Goal: Task Accomplishment & Management: Complete application form

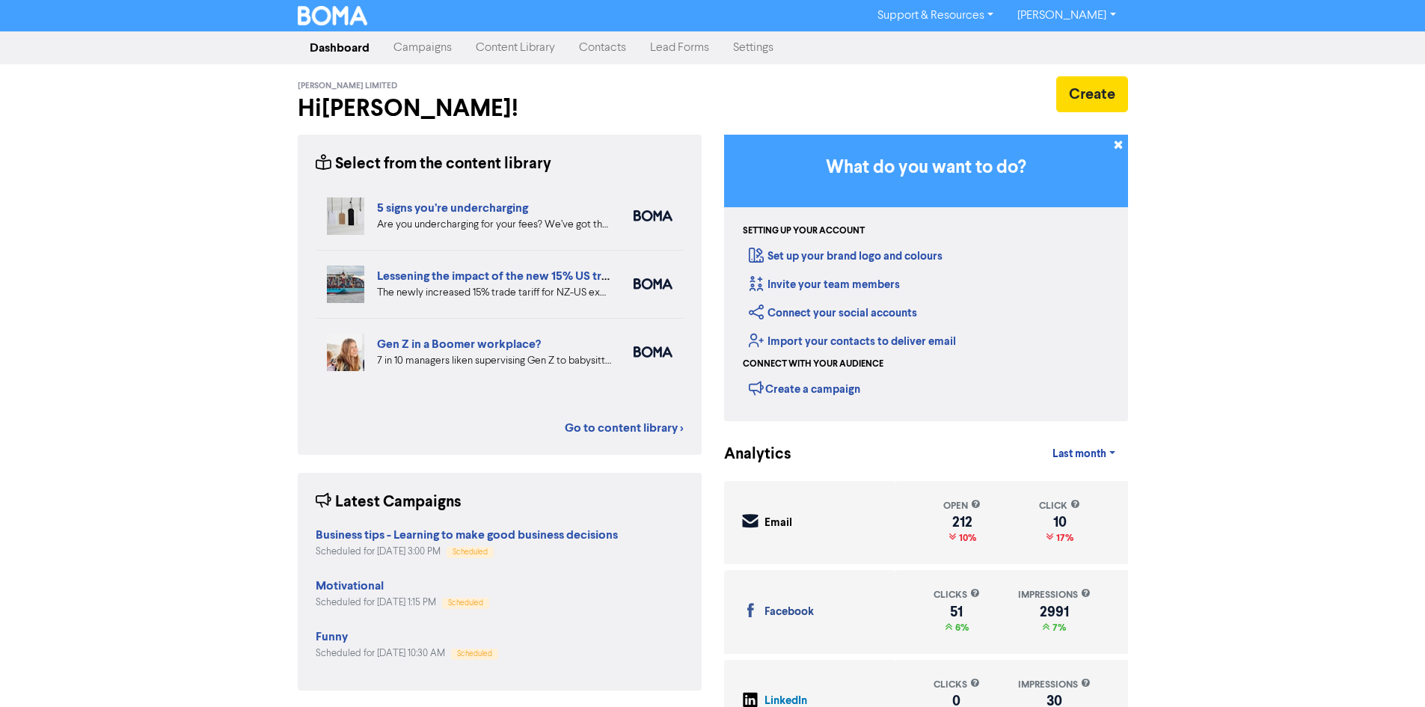
click at [612, 50] on link "Contacts" at bounding box center [602, 48] width 71 height 30
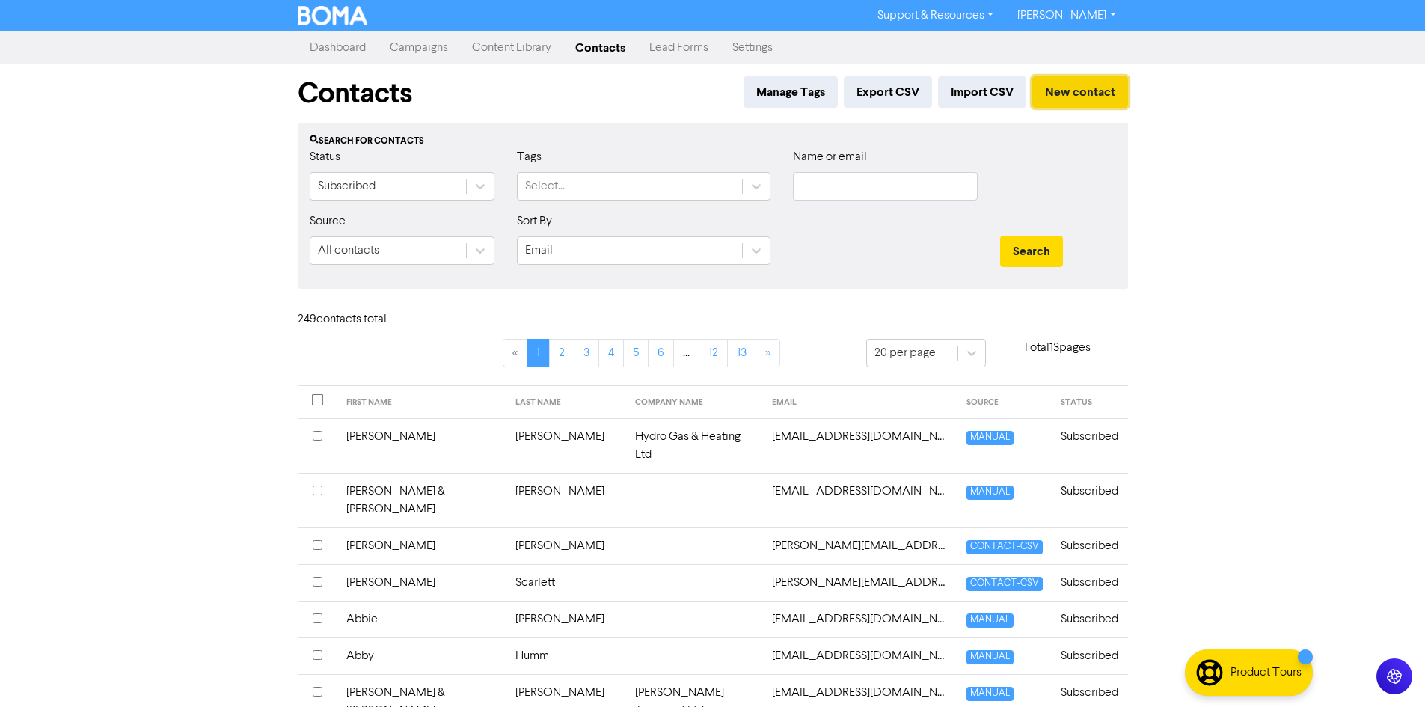
click at [1063, 92] on button "New contact" at bounding box center [1080, 91] width 96 height 31
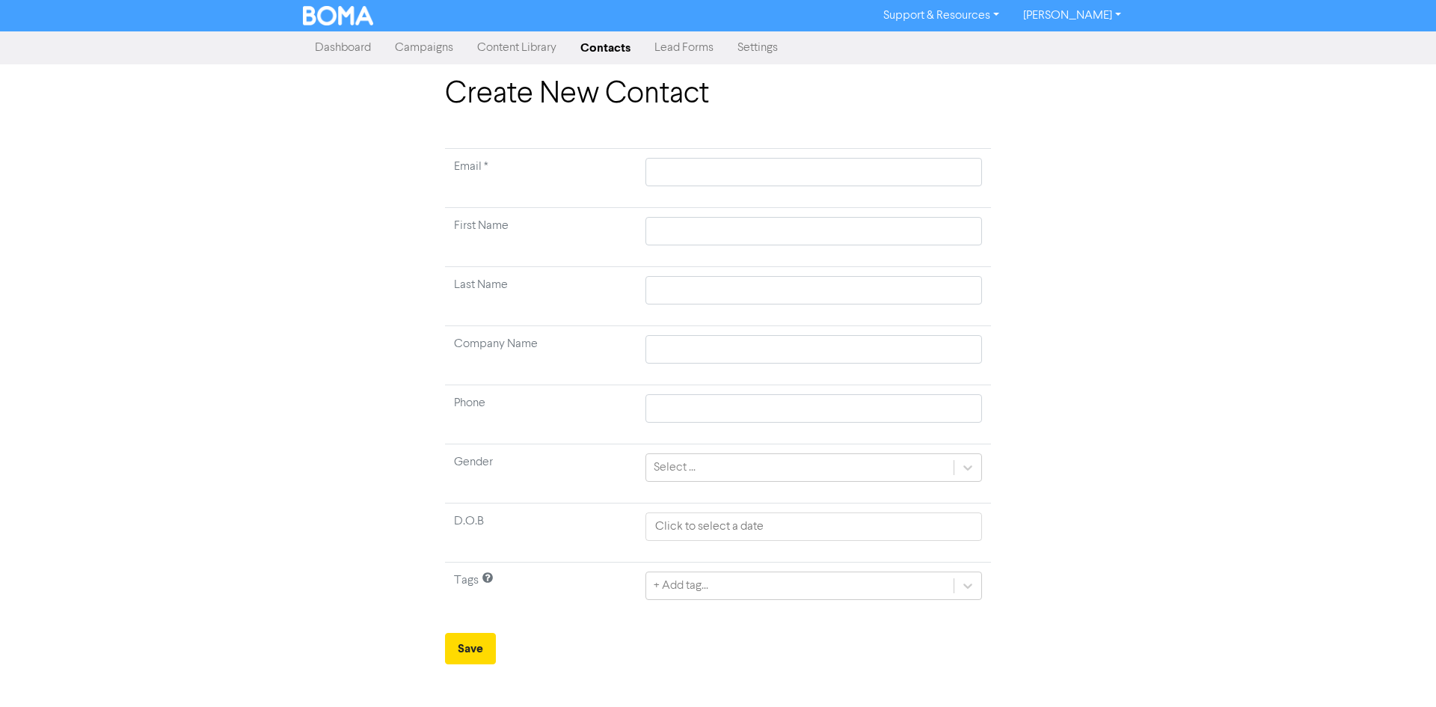
click at [734, 156] on td at bounding box center [813, 178] width 355 height 59
click at [732, 165] on input "text" at bounding box center [813, 172] width 337 height 28
paste input "- IRD Linking - [DATE]"
type input "- IRD Linking - [DATE]"
type input "- IRD Linking - 22.08.2"
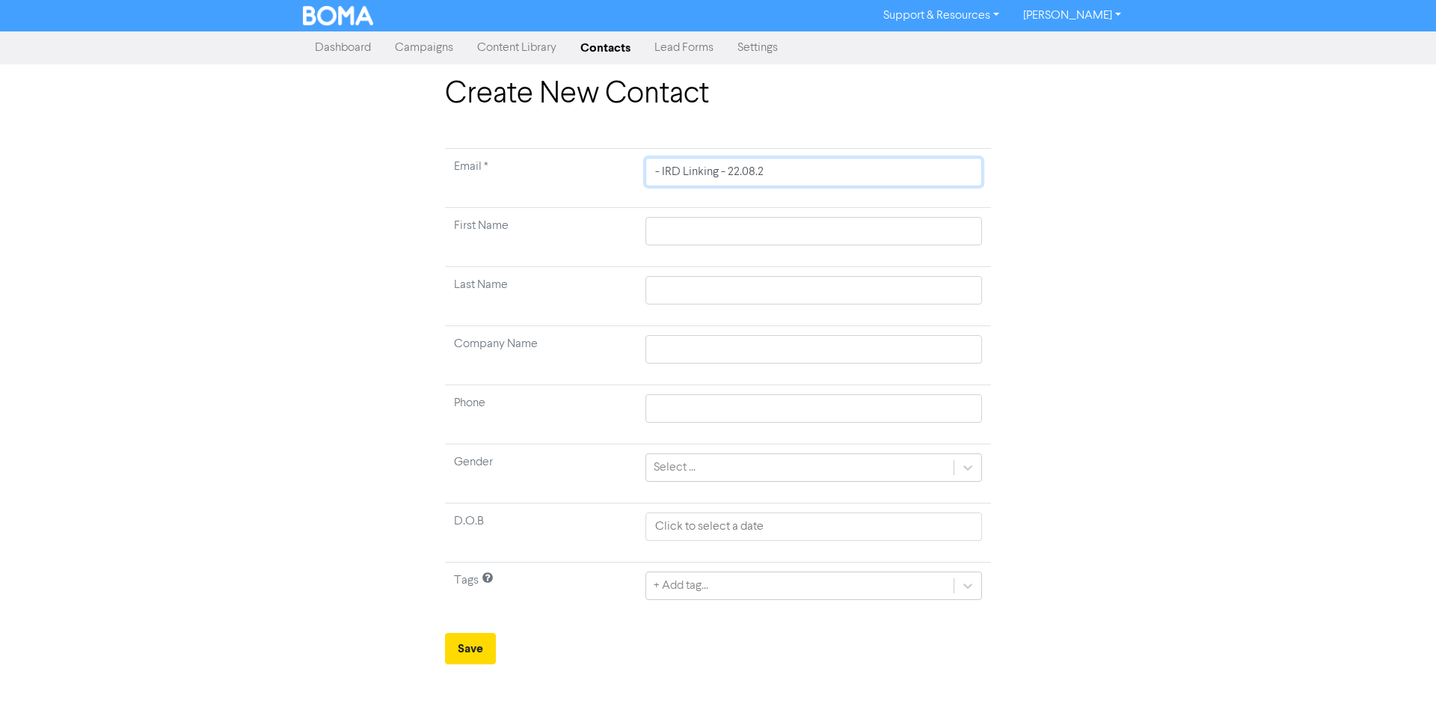
type input "- IRD Linking - 22.08."
type input "- IRD Linking - 22.08"
type input "- IRD Linking - 22.0"
type input "- IRD Linking - 22."
type input "- IRD Linking - 22"
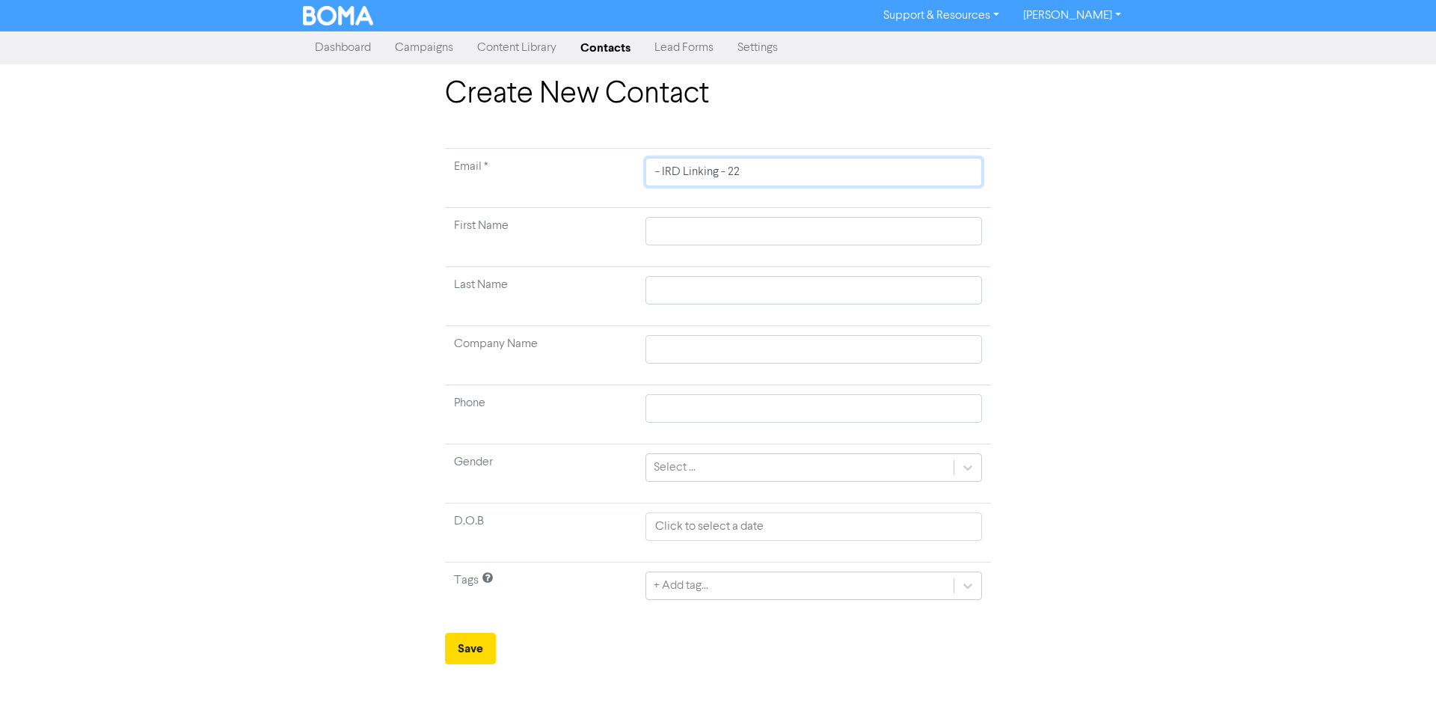
type input "- IRD Linking - 2"
type input "- IRD Linking -"
type input "- IRD Linking"
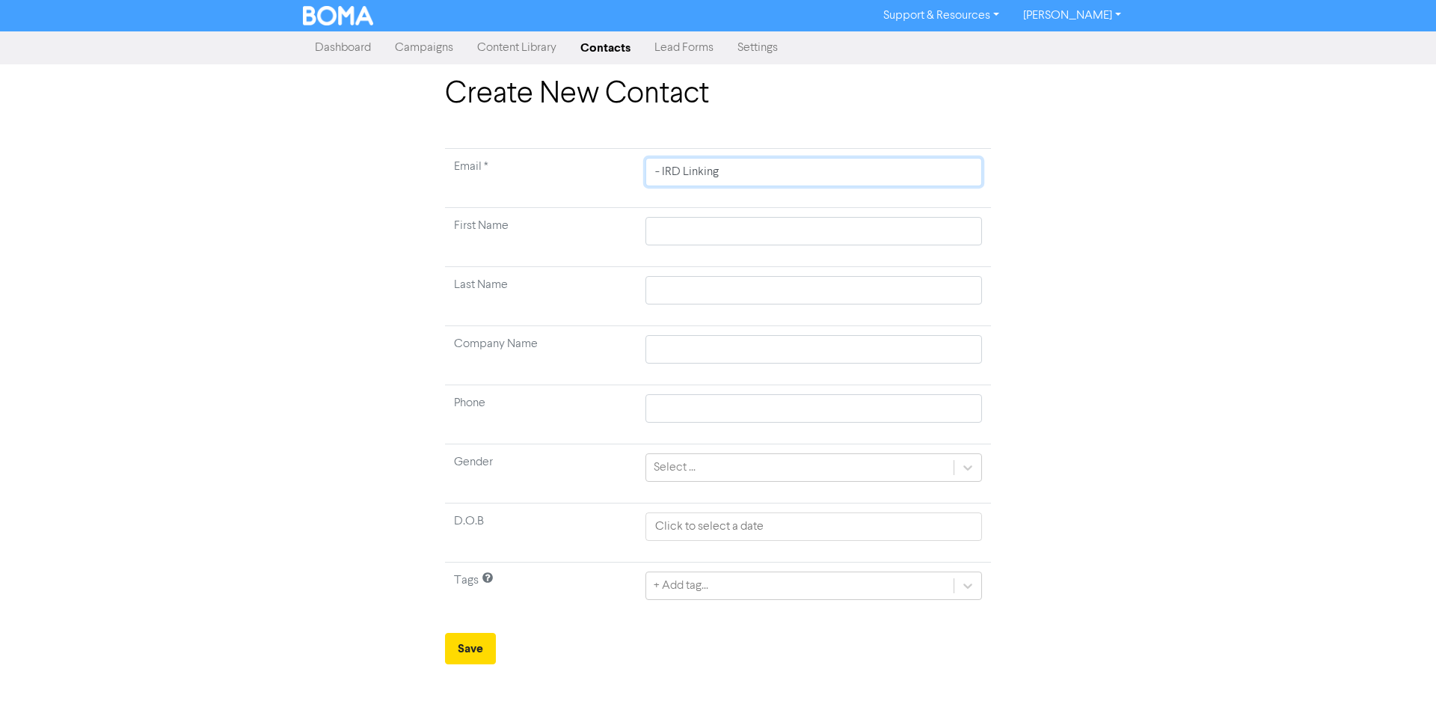
type input "- IRD Linkin"
type input "- IRD Linki"
type input "- IRD Link"
type input "- [PERSON_NAME]"
type input "- IRD [PERSON_NAME]"
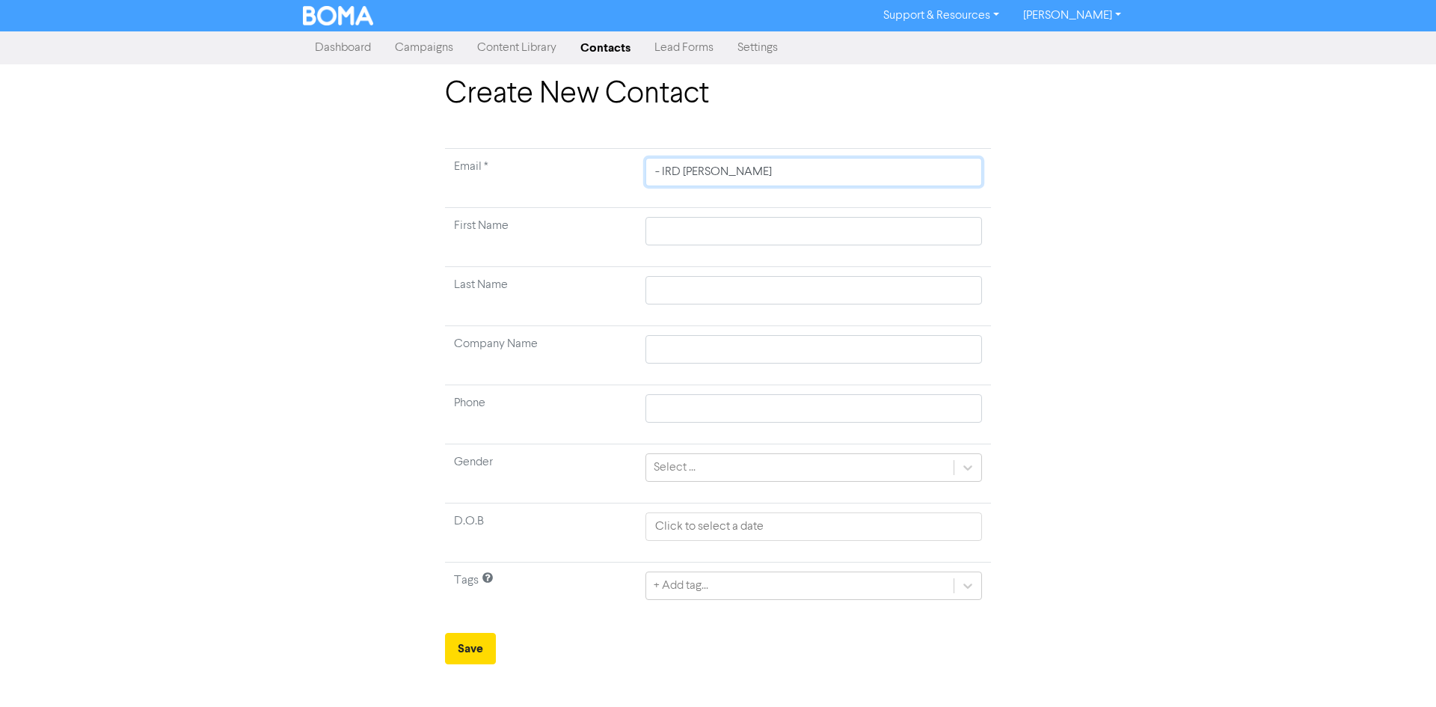
type input "- IRD L"
type input "- IRD"
type input "- IR"
type input "- I"
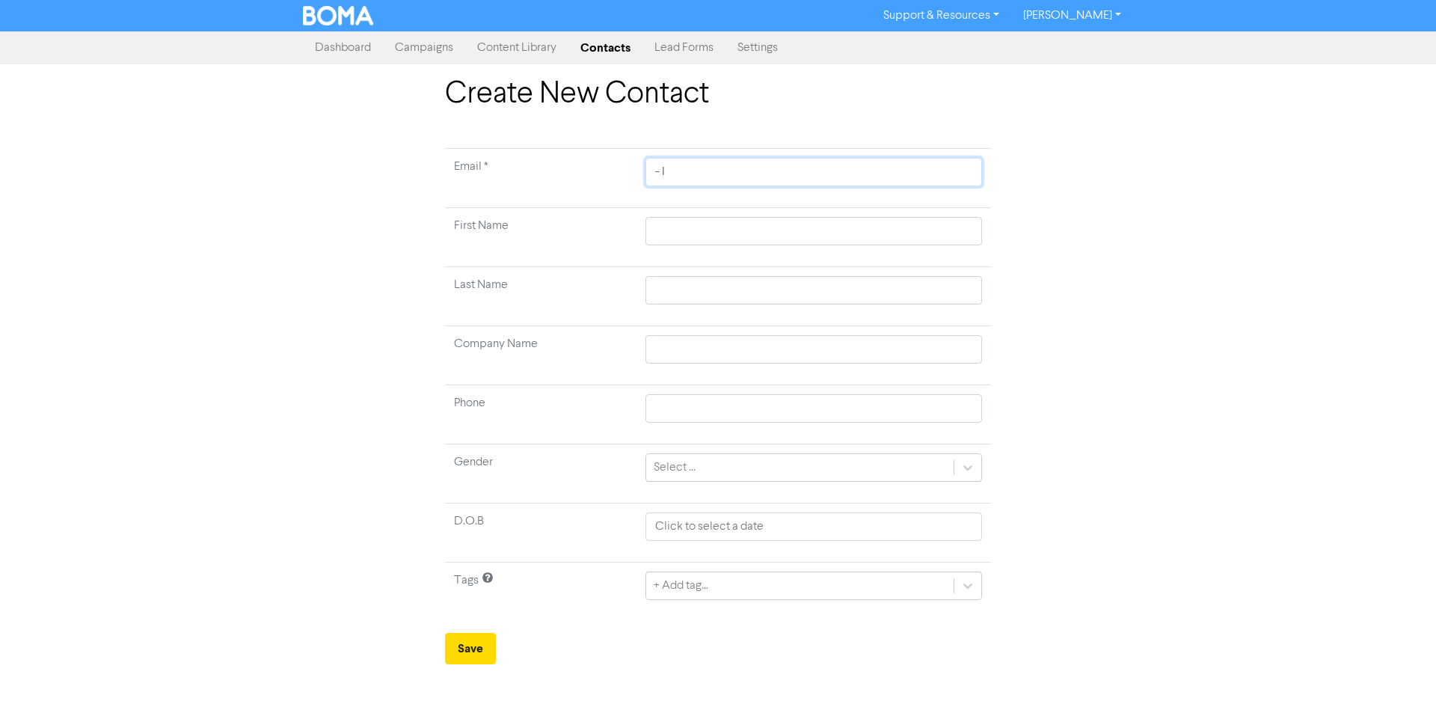
type input "-"
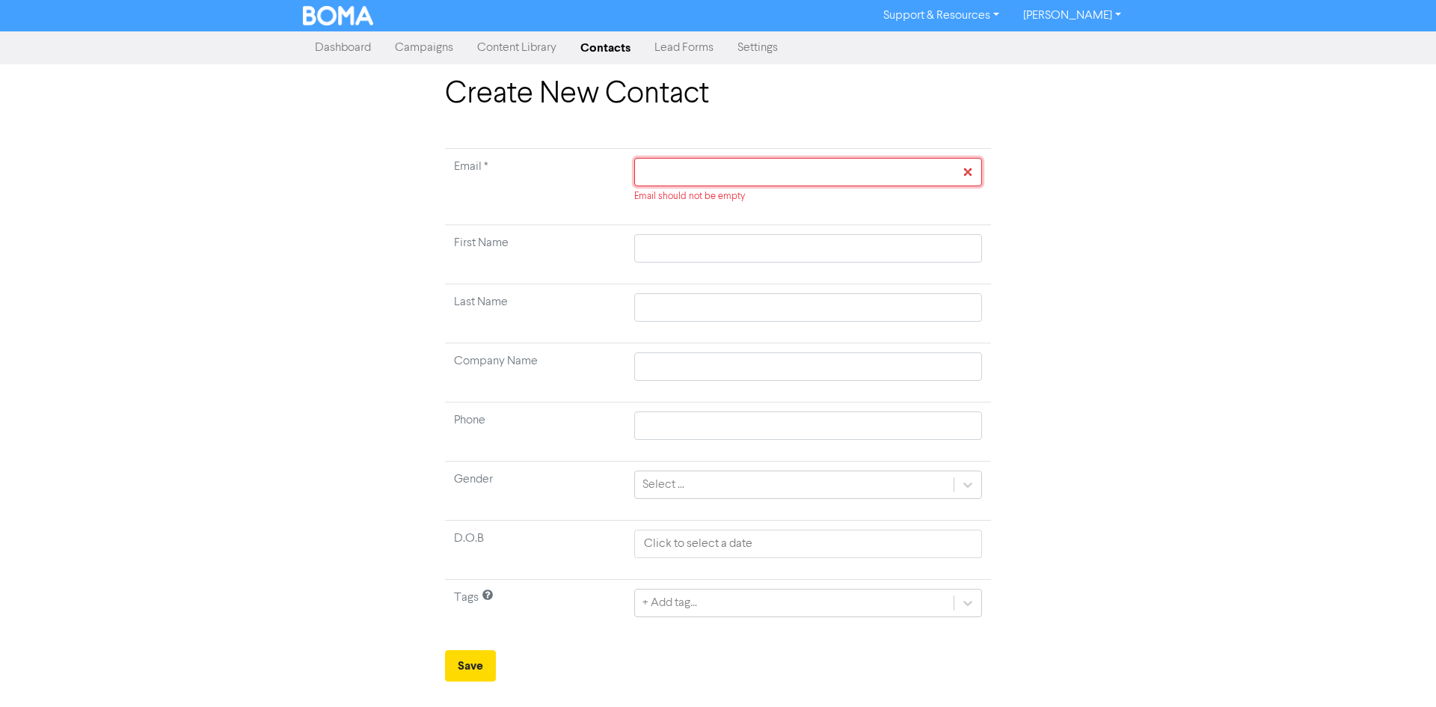
paste input "[EMAIL_ADDRESS][DOMAIN_NAME]"
type input "[EMAIL_ADDRESS][DOMAIN_NAME]"
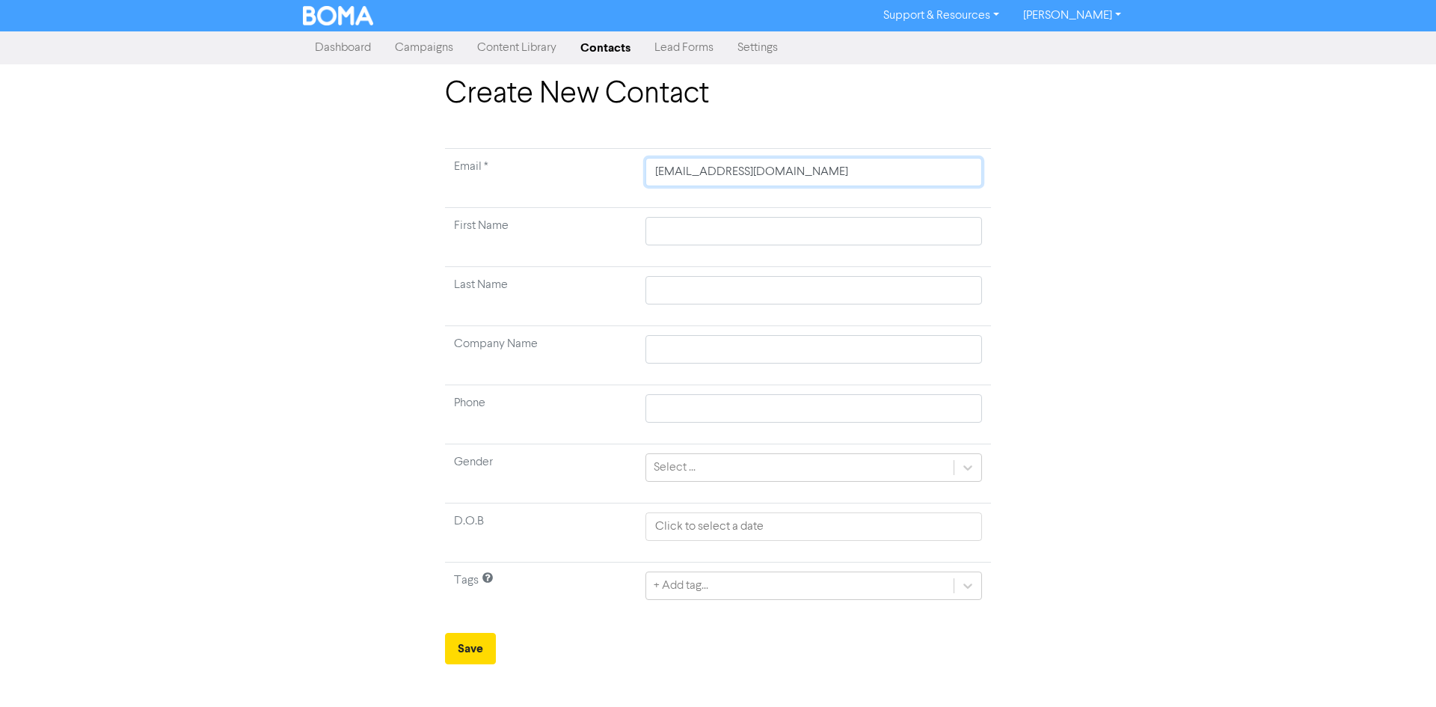
type input "[EMAIL_ADDRESS][DOMAIN_NAME]"
click at [671, 233] on input "text" at bounding box center [813, 231] width 337 height 28
type input "J"
type input "Je"
type input "[PERSON_NAME]"
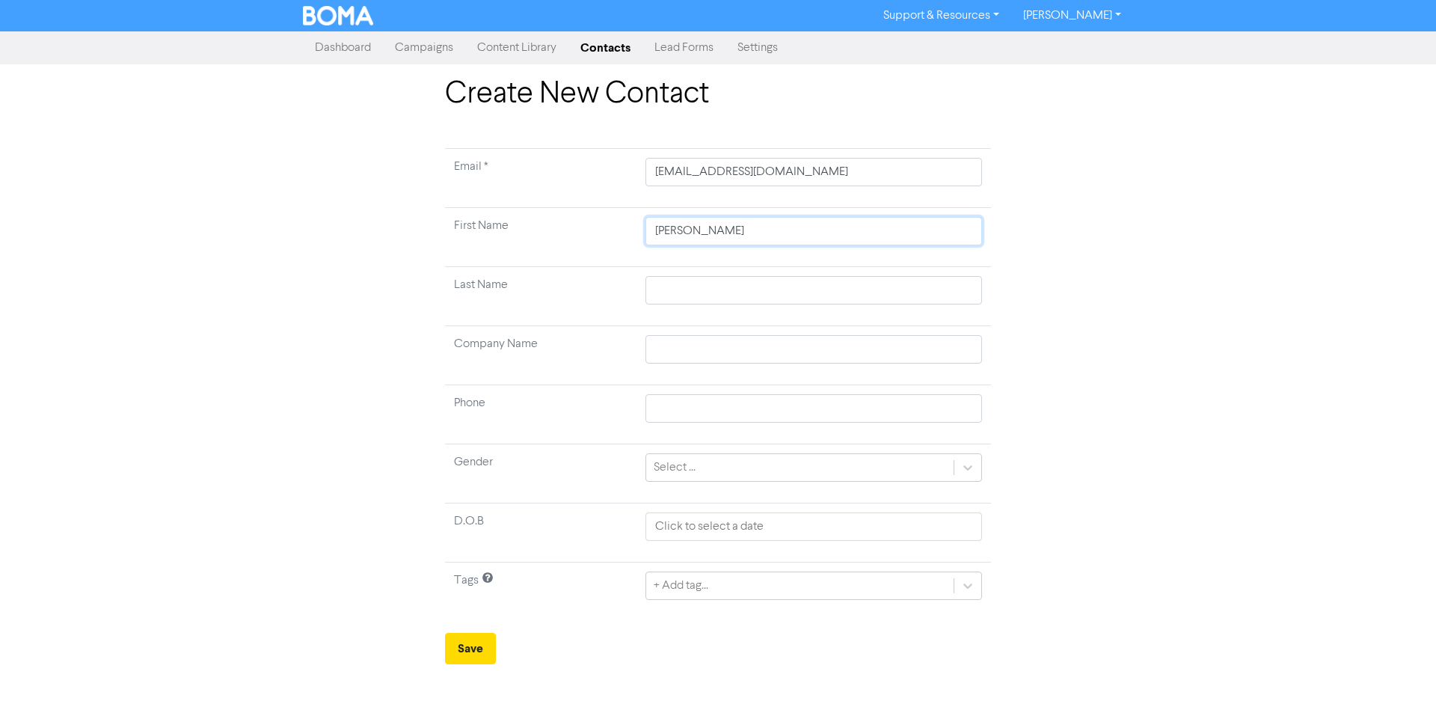
type input "Jenn"
type input "Jenni"
type input "[PERSON_NAME]"
type input "Jennift"
type input "Jennifte"
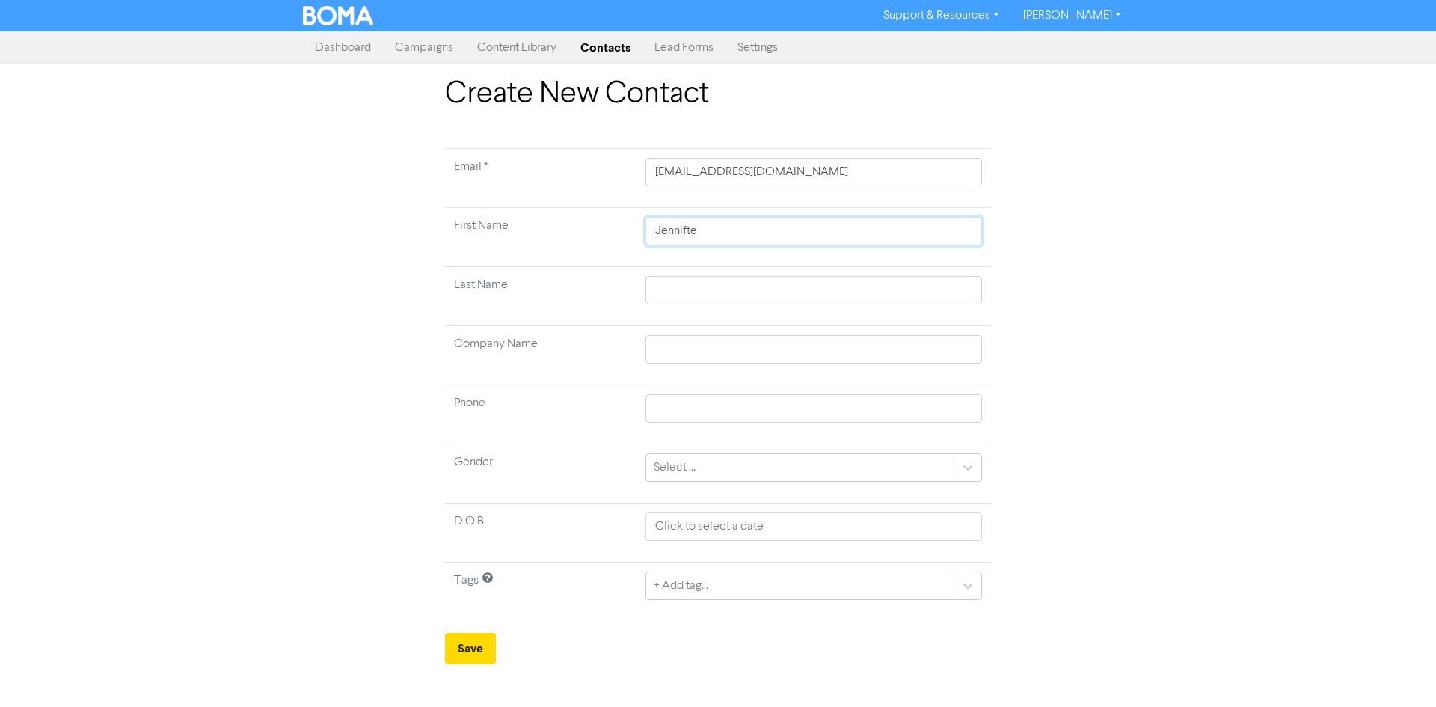
type input "Jennifter"
type input "Jennifte"
type input "Jennift"
type input "[PERSON_NAME]"
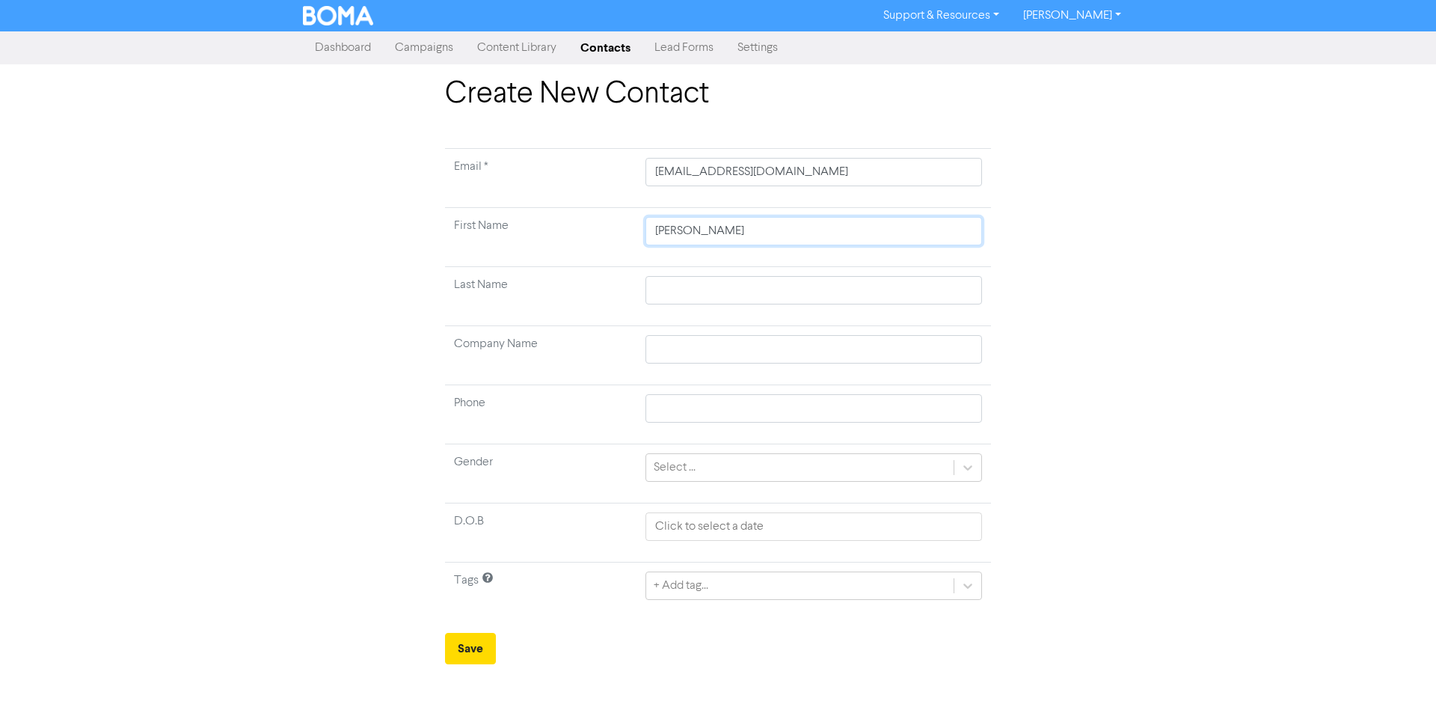
type input "[PERSON_NAME]"
type input "[PERSON_NAME] &"
type input "[PERSON_NAME] & W"
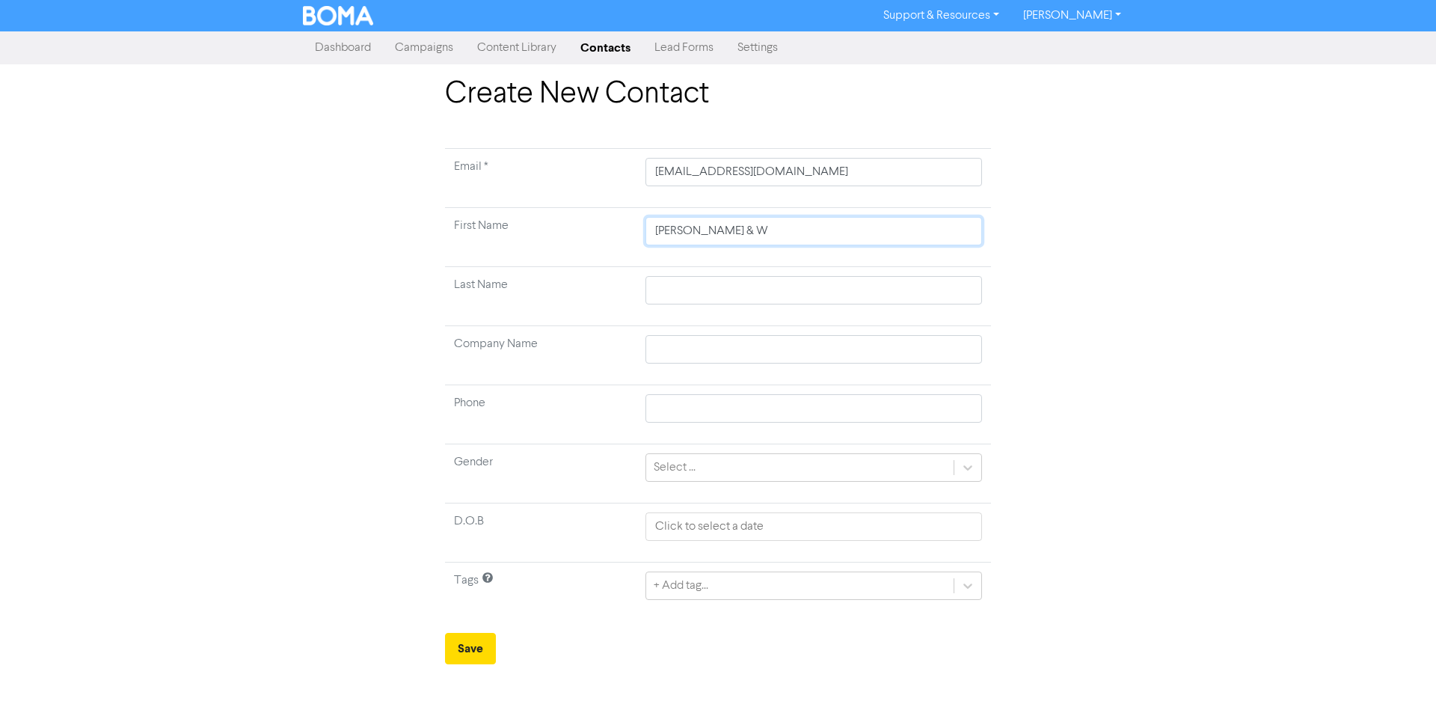
type input "[PERSON_NAME] & Wa"
type input "[PERSON_NAME] & Way"
type input "[PERSON_NAME] & [PERSON_NAME]"
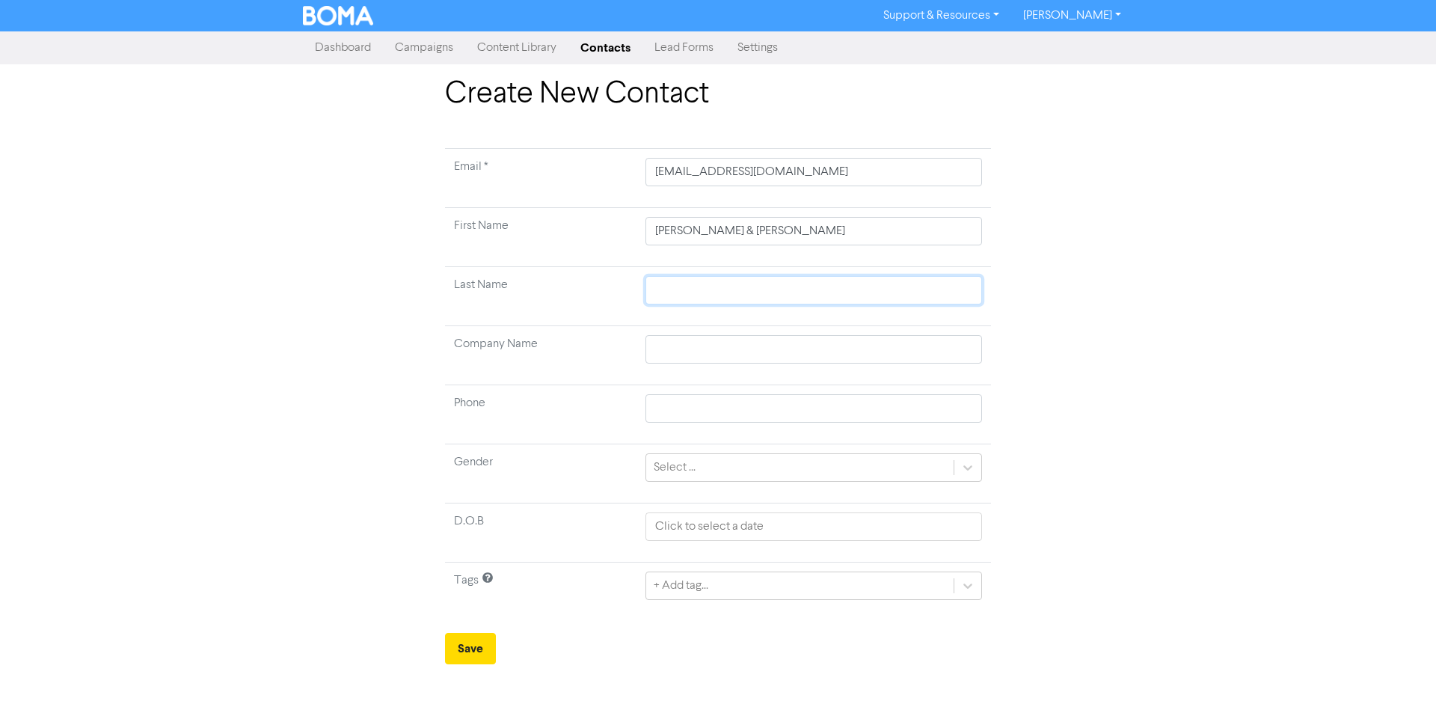
type input "S"
type input "Sh"
type input "She"
type input "[PERSON_NAME]"
type input "Sheat"
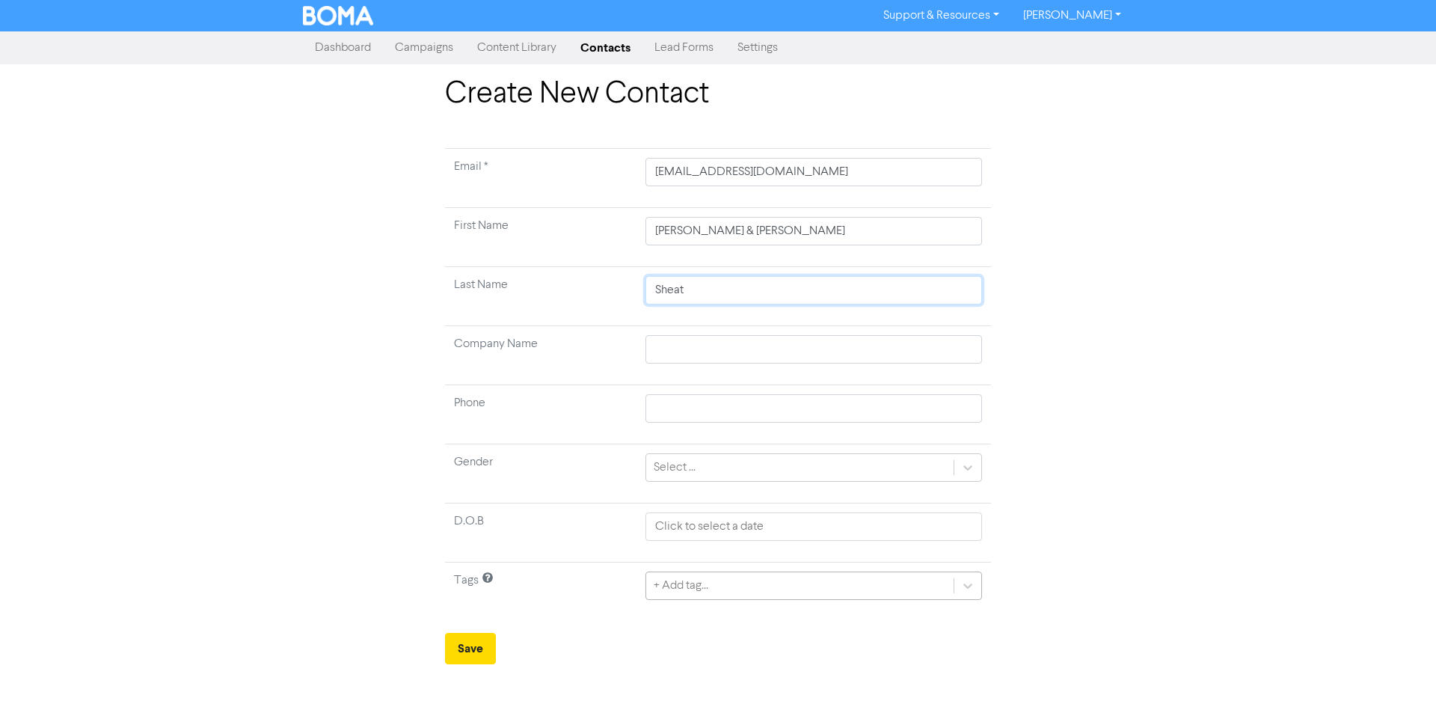
type input "Sheat"
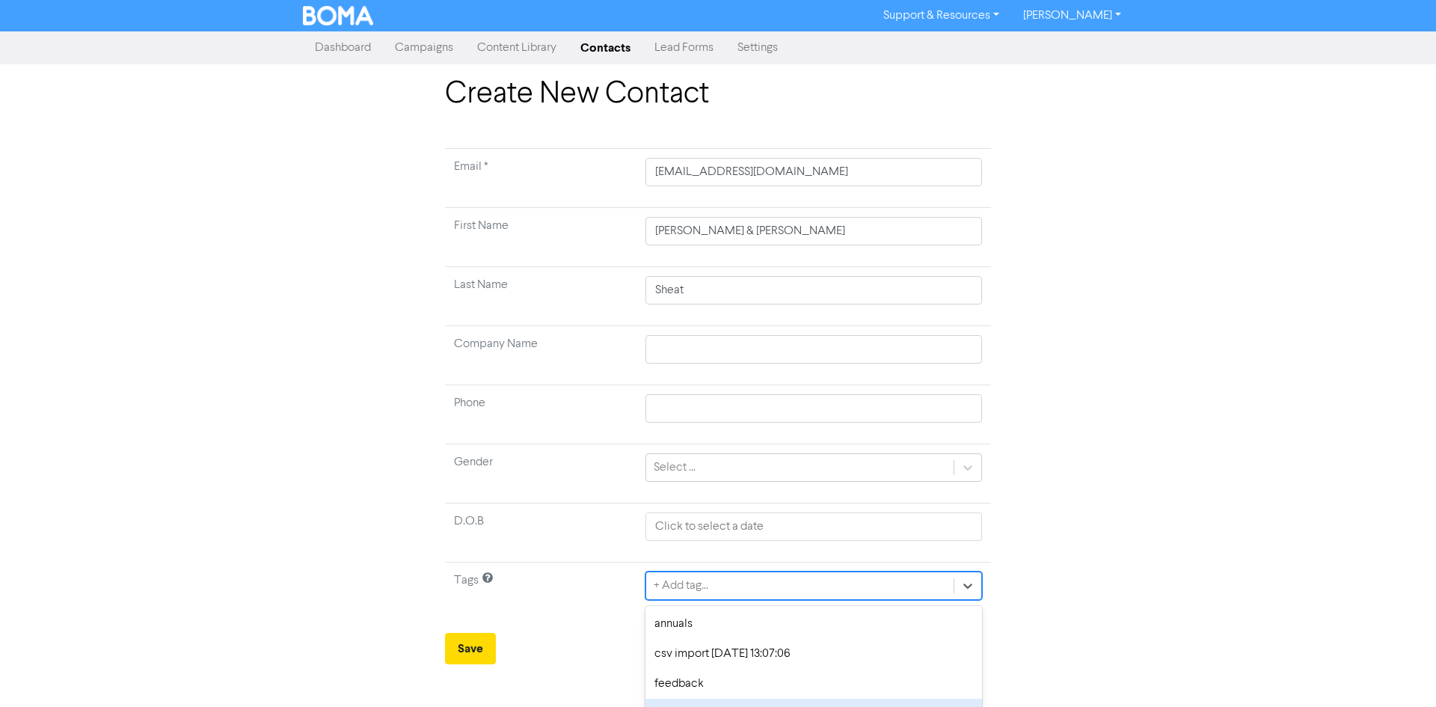
click at [675, 588] on div "option monthly focused, 4 of 7. 7 results available. Use Up and Down to choose …" at bounding box center [813, 585] width 337 height 28
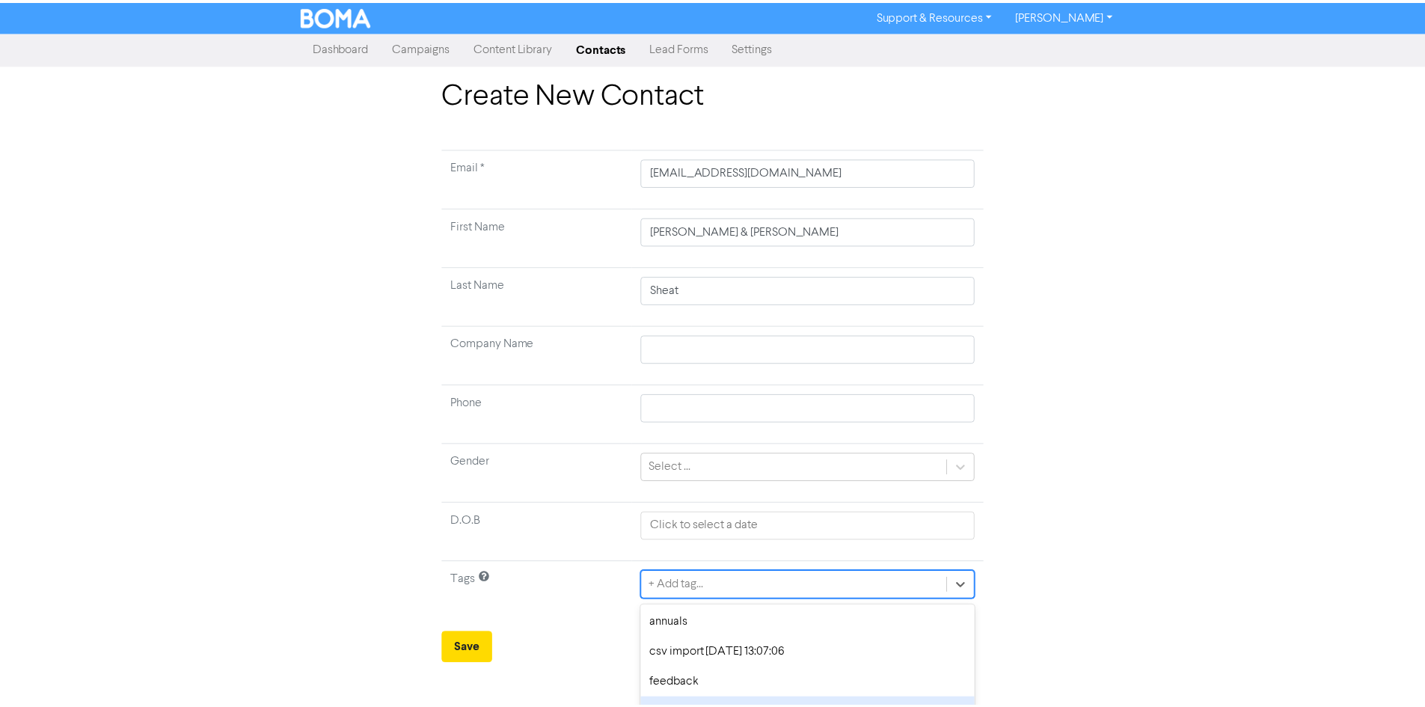
scroll to position [114, 0]
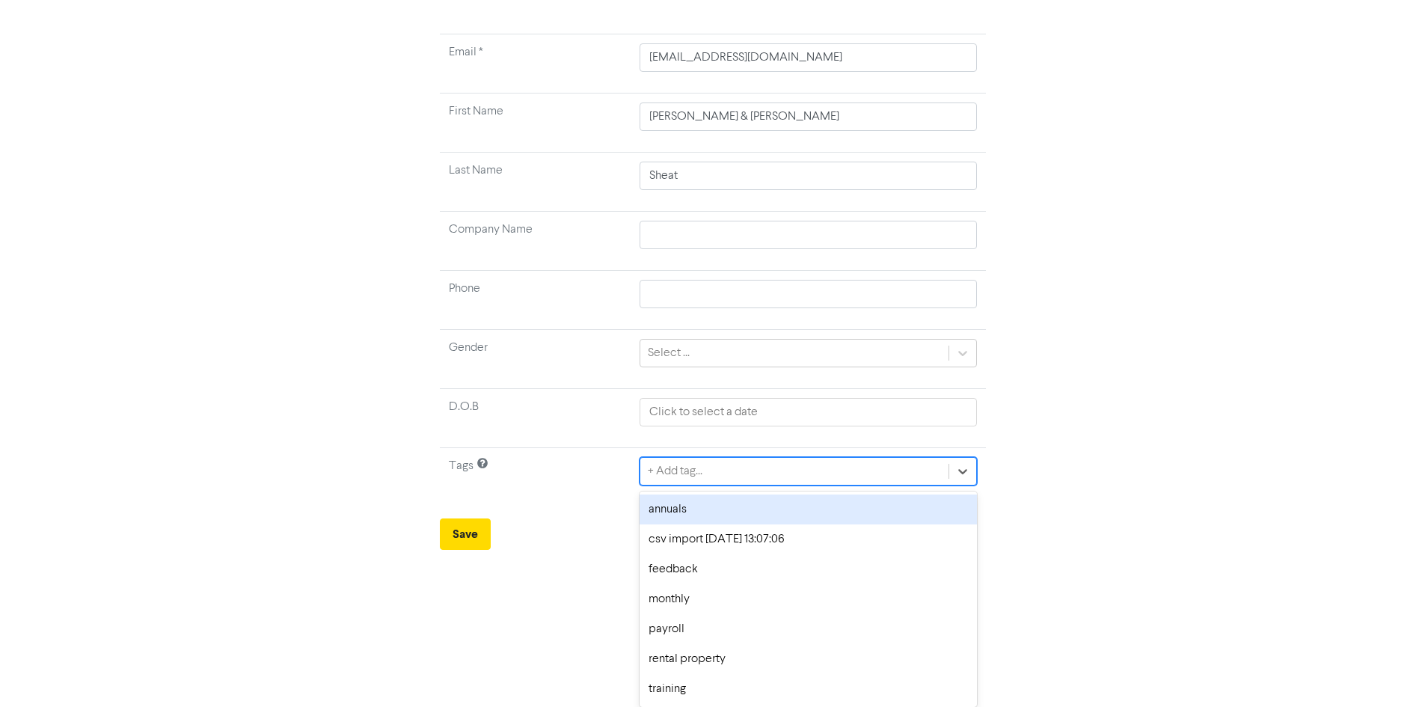
click at [681, 515] on div "annuals" at bounding box center [807, 509] width 337 height 30
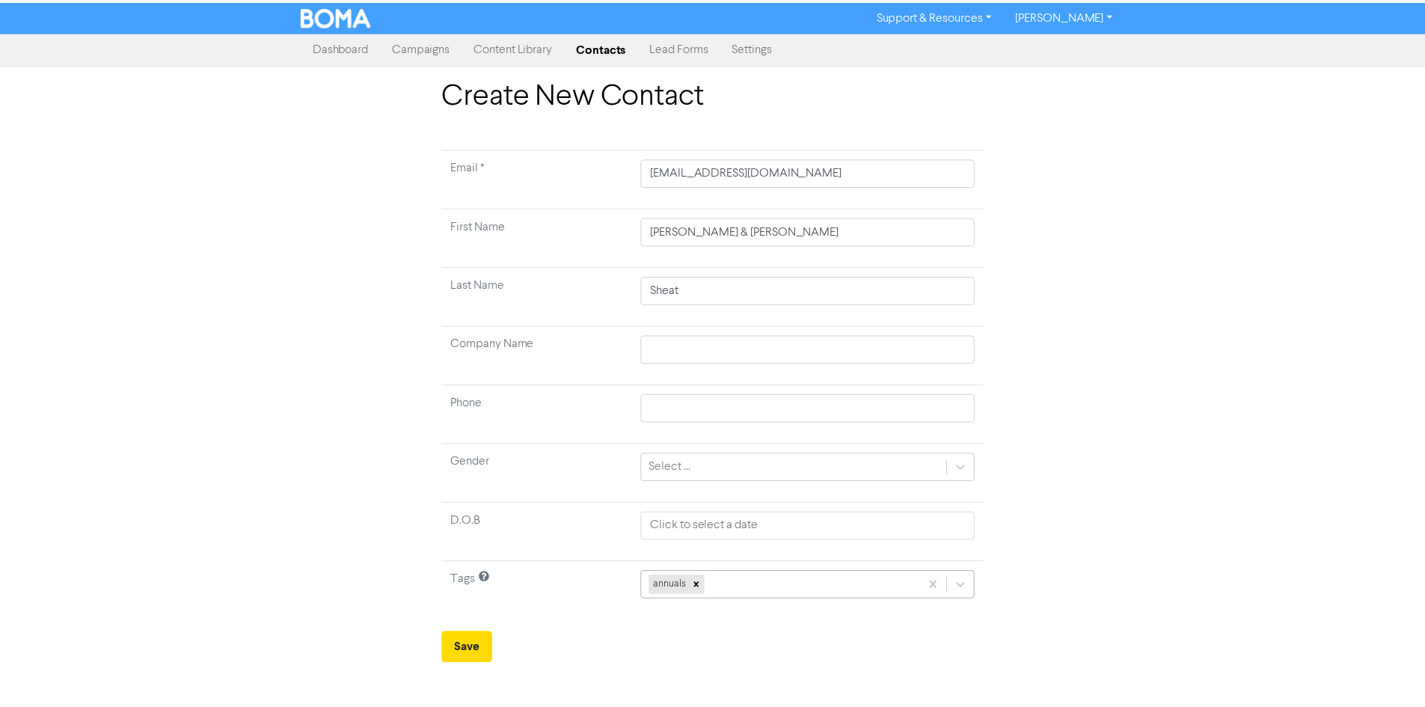
scroll to position [85, 0]
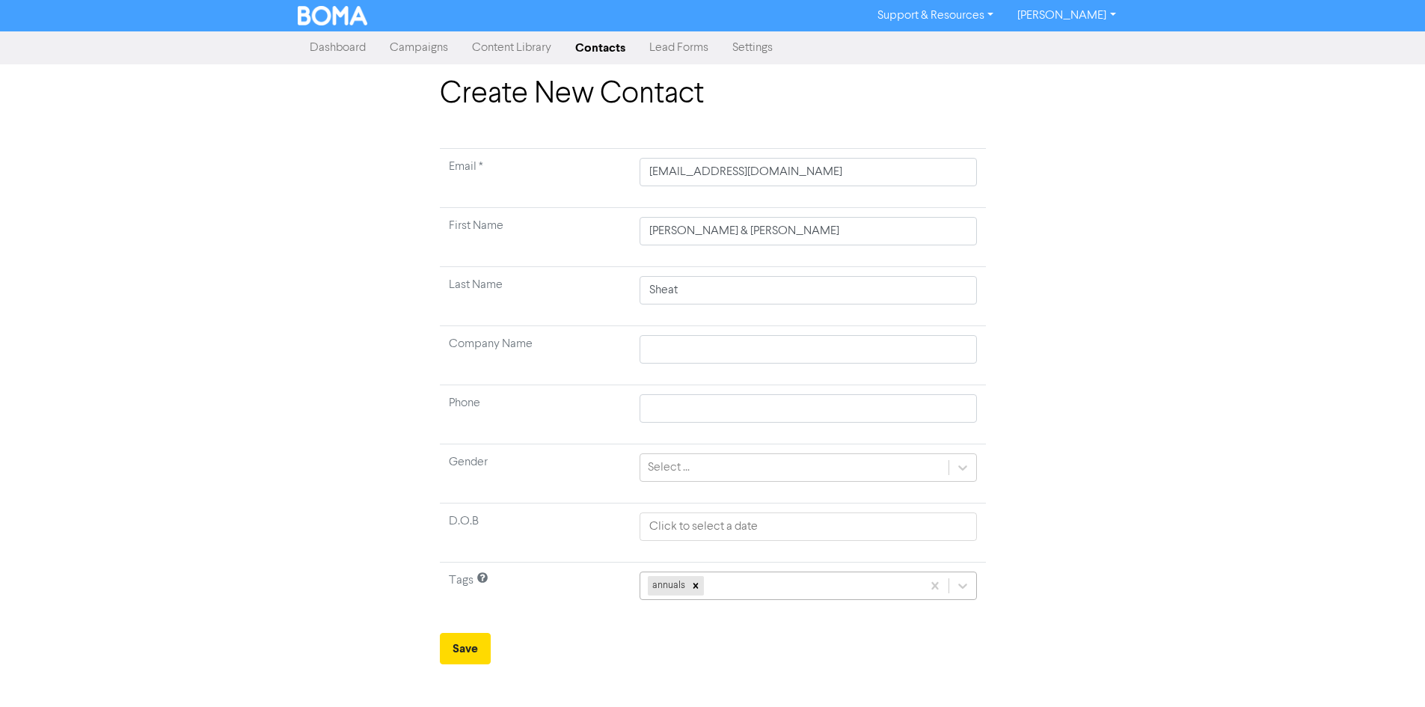
click at [735, 578] on div "annuals" at bounding box center [807, 585] width 337 height 28
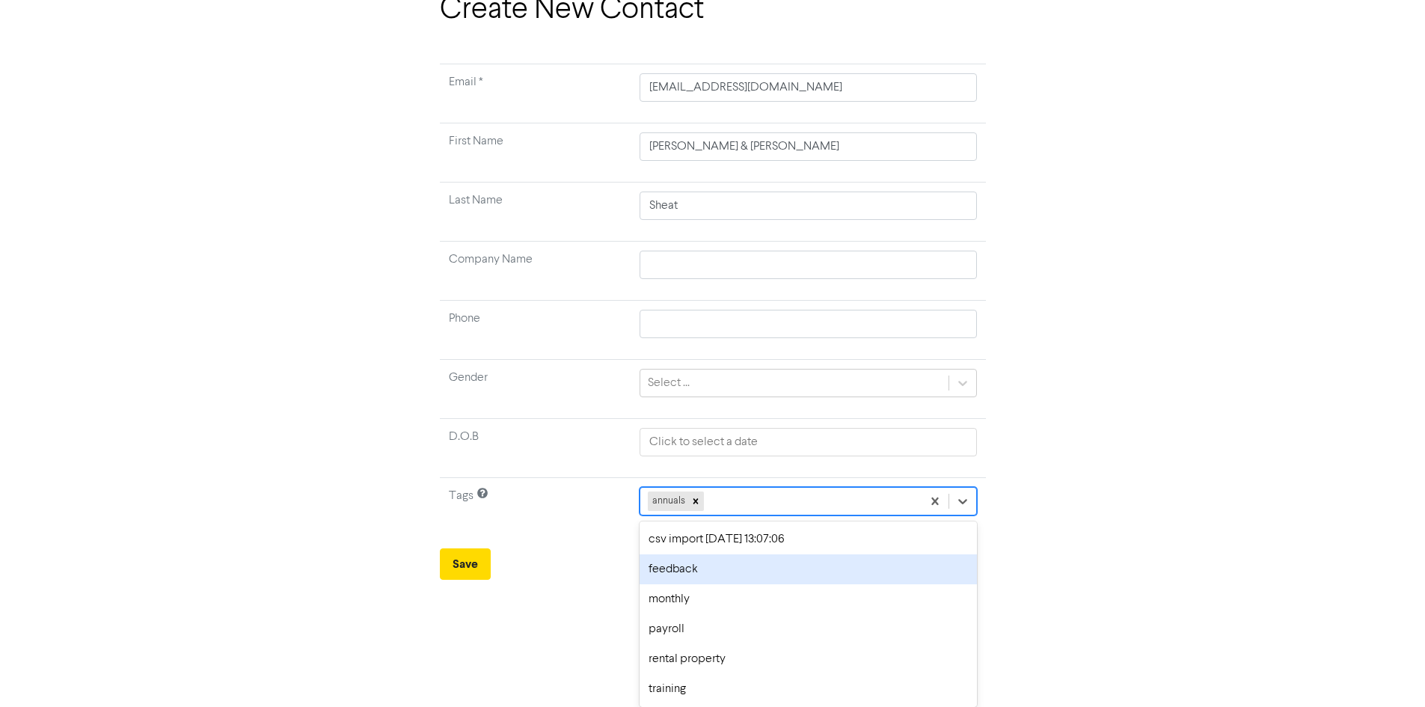
click at [735, 567] on div "feedback" at bounding box center [807, 569] width 337 height 30
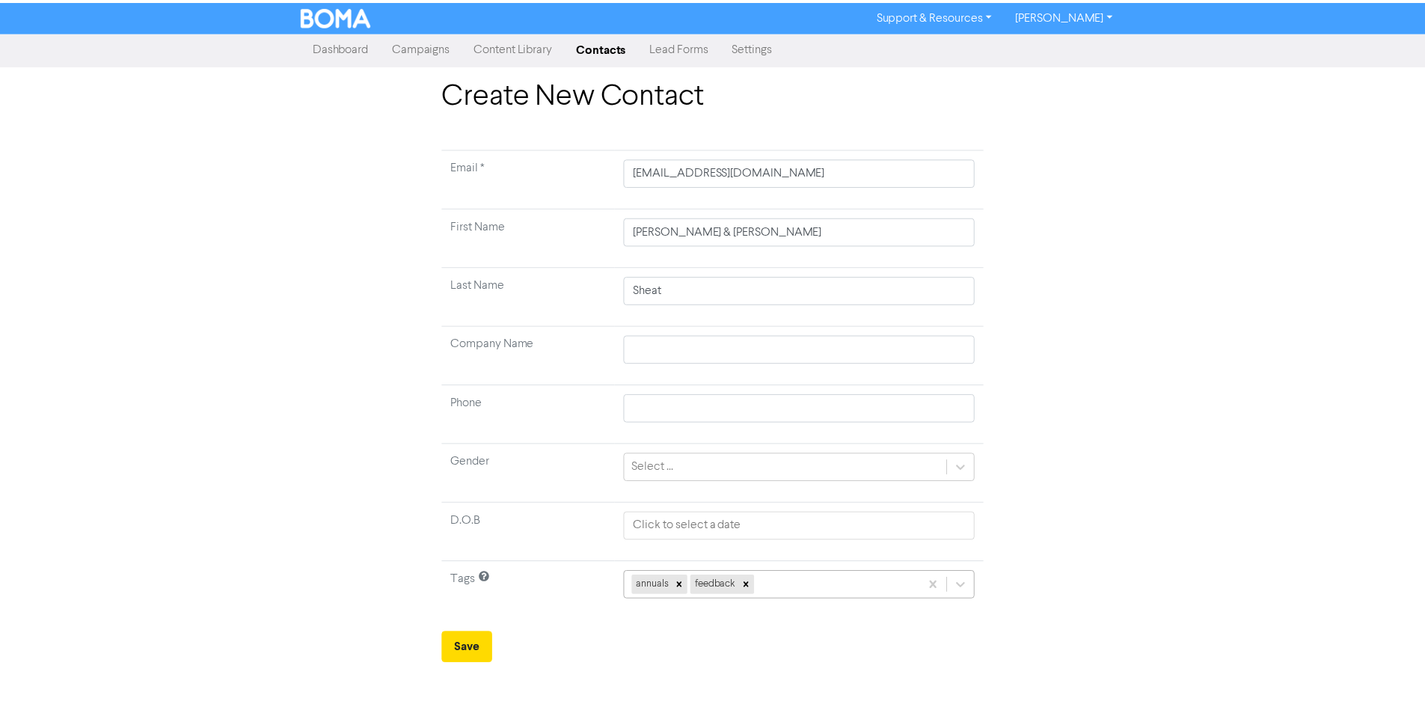
scroll to position [55, 0]
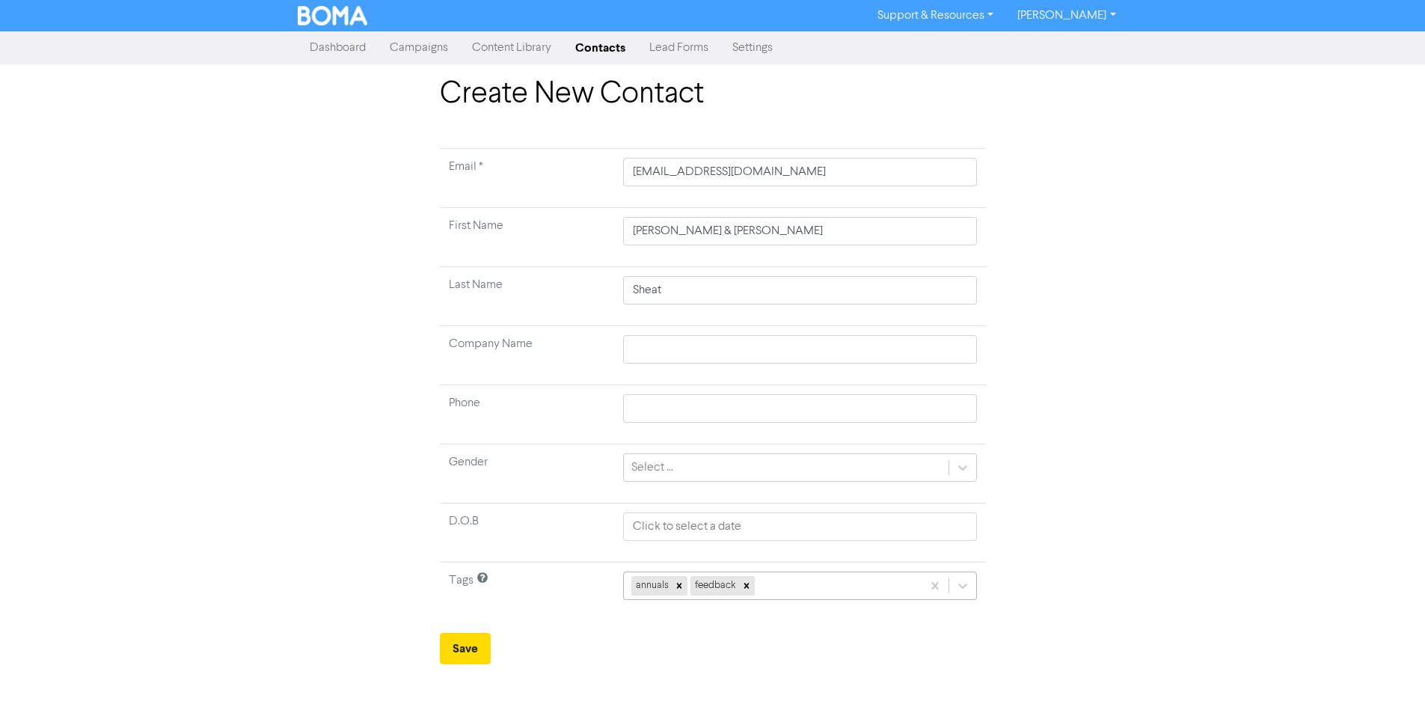
click at [785, 578] on div "annuals feedback" at bounding box center [800, 585] width 354 height 28
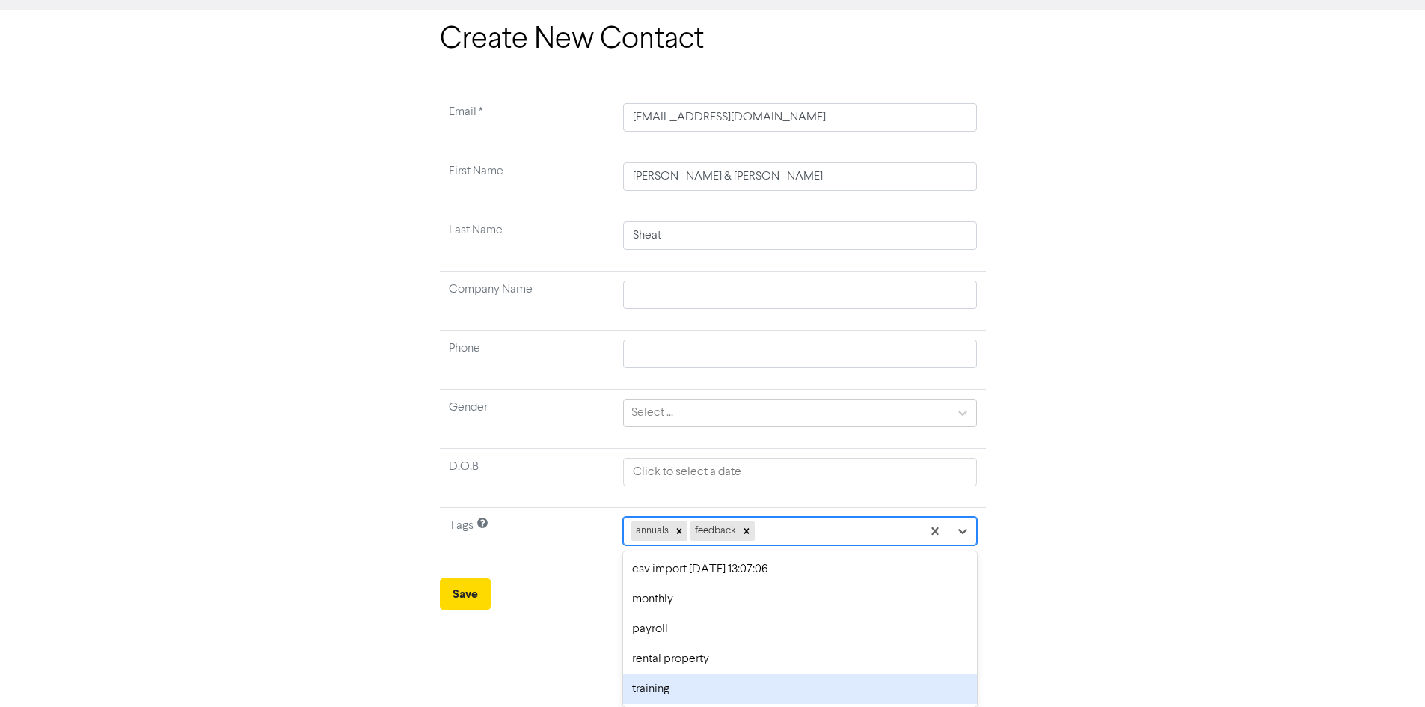
click at [738, 690] on div "training" at bounding box center [800, 689] width 354 height 30
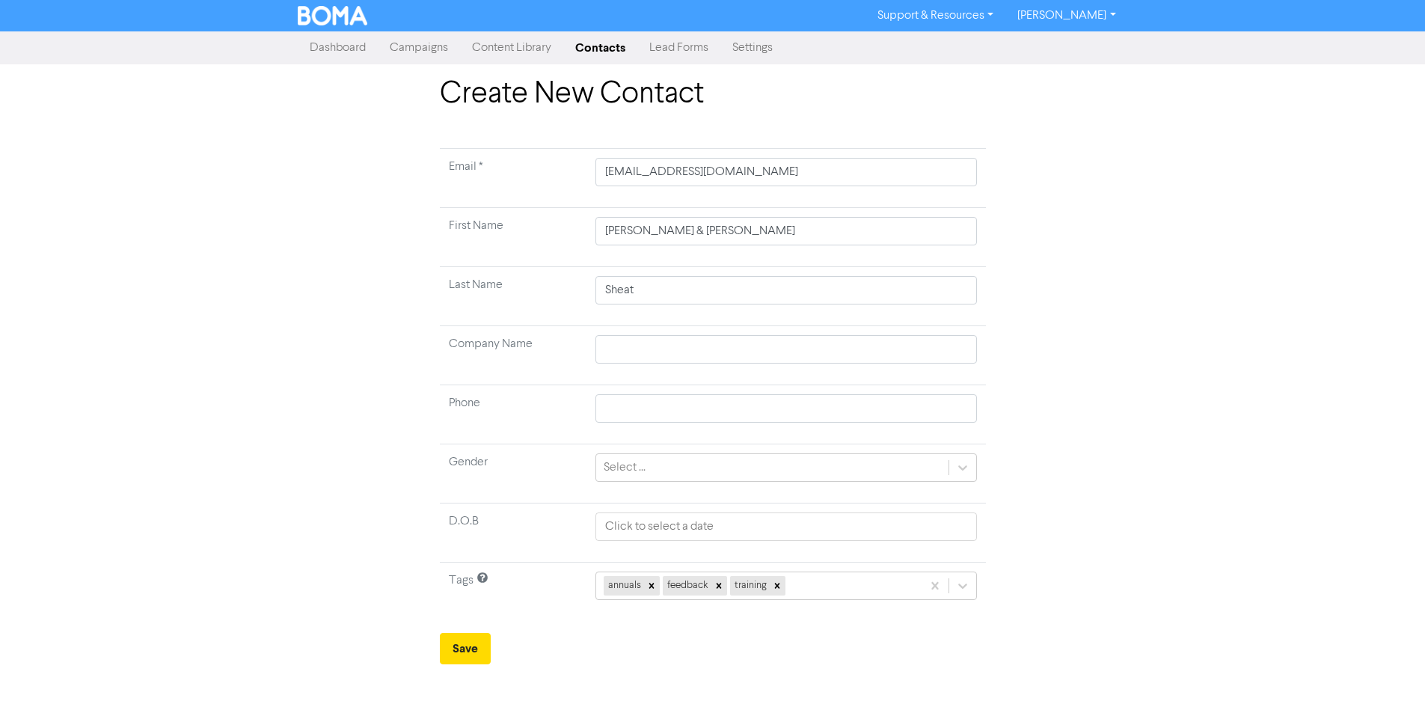
scroll to position [0, 0]
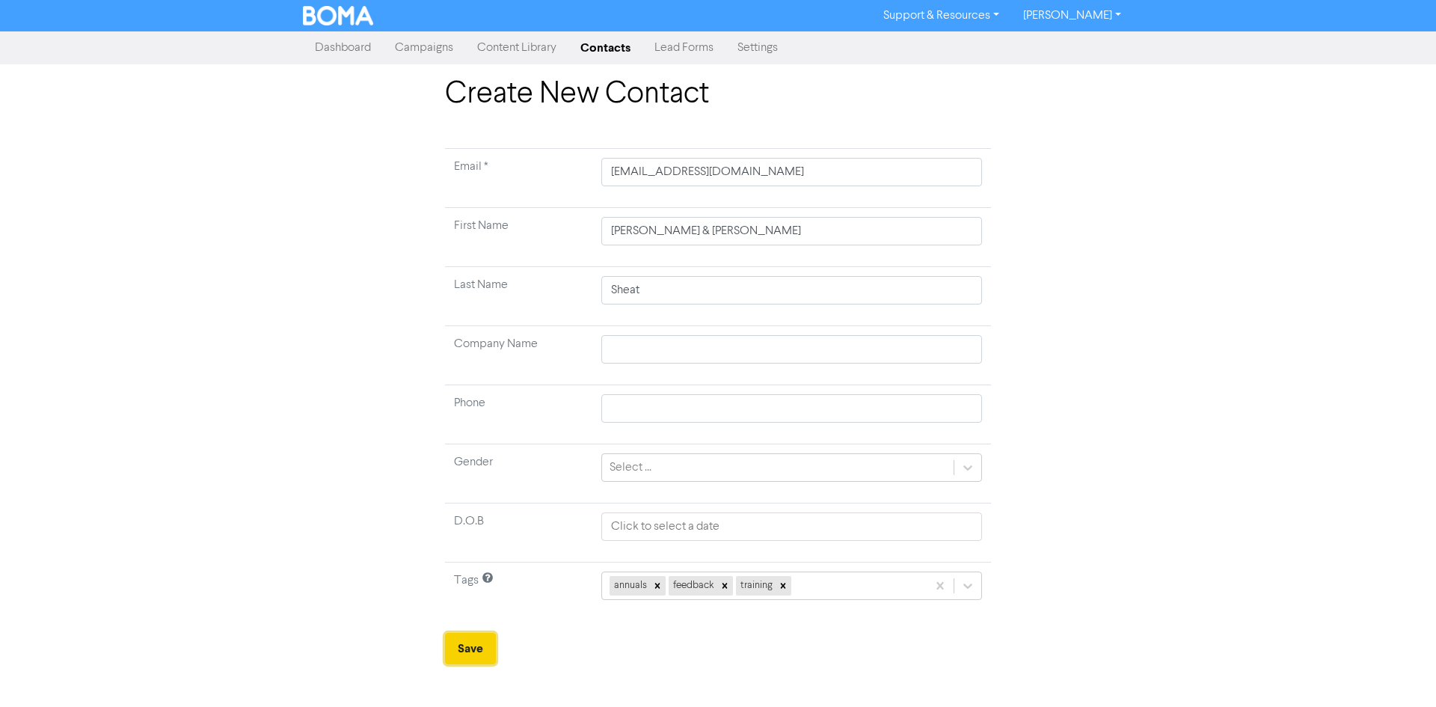
click at [479, 642] on button "Save" at bounding box center [470, 648] width 51 height 31
